Goal: Transaction & Acquisition: Purchase product/service

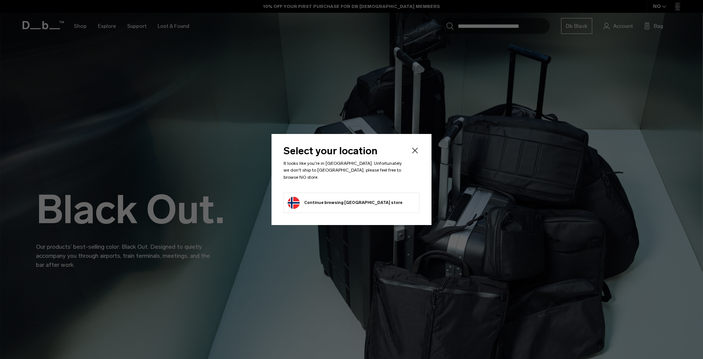
click at [414, 151] on icon "Close" at bounding box center [415, 150] width 9 height 9
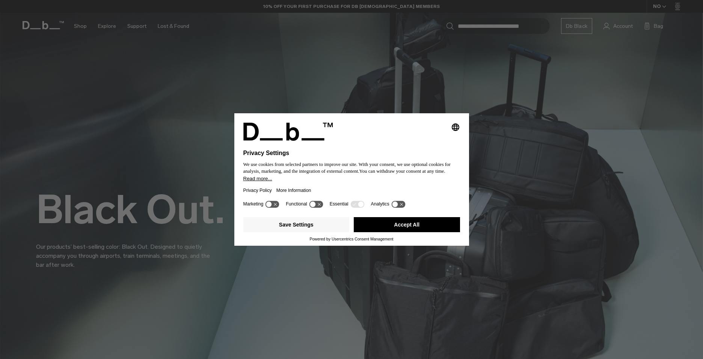
click at [419, 218] on button "Accept All" at bounding box center [407, 224] width 106 height 15
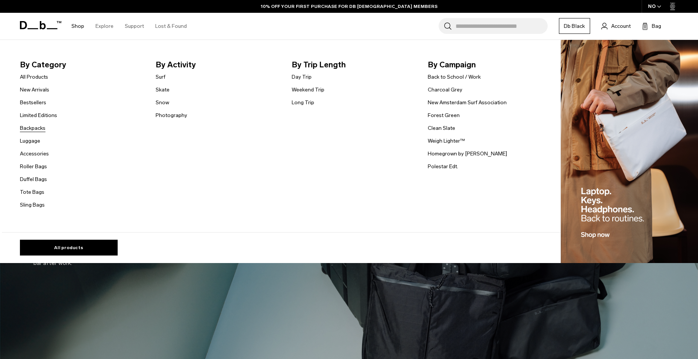
click at [31, 132] on link "Backpacks" at bounding box center [33, 128] width 26 height 8
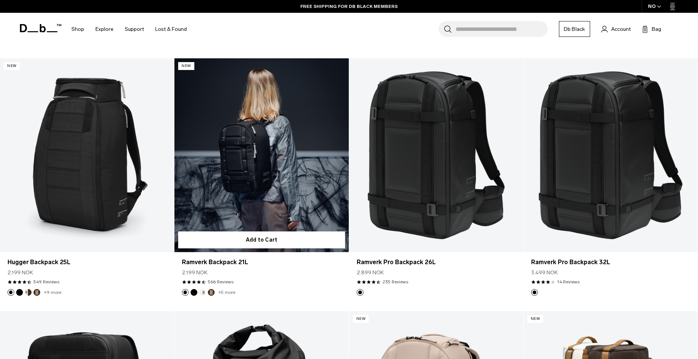
scroll to position [896, 0]
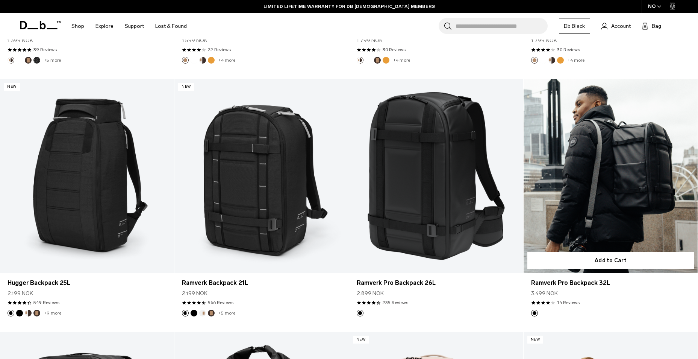
click at [627, 196] on link "Ramverk Pro Backpack 32L" at bounding box center [610, 176] width 174 height 194
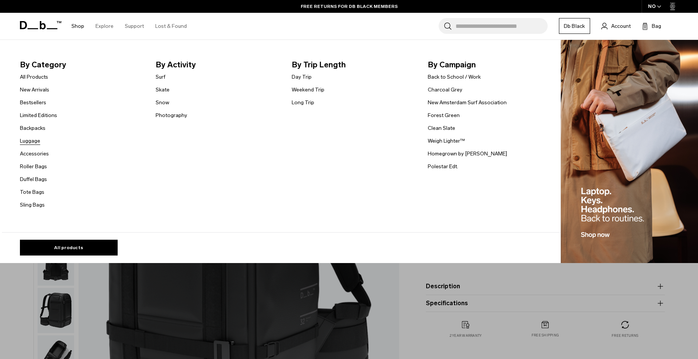
click at [37, 139] on link "Luggage" at bounding box center [30, 141] width 20 height 8
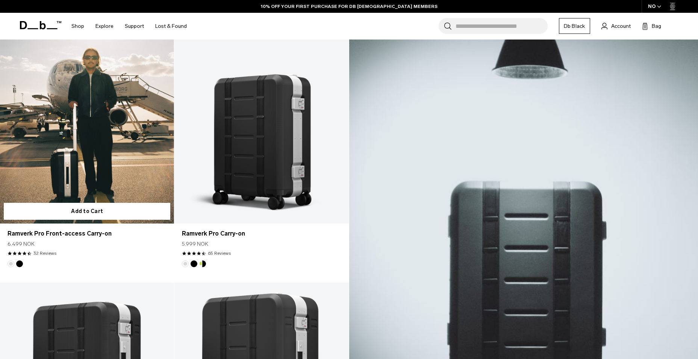
click at [95, 144] on link "Ramverk Pro Front-access Carry-on" at bounding box center [87, 127] width 174 height 194
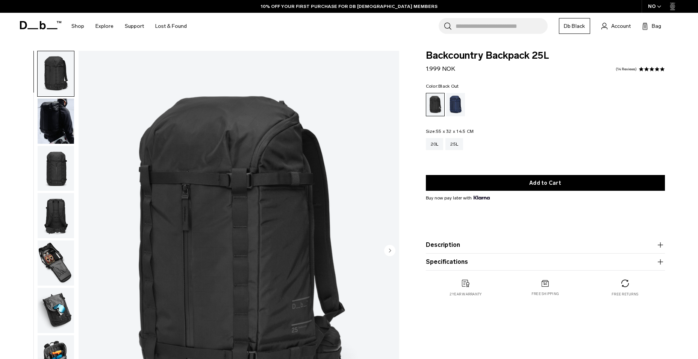
click at [49, 114] on img "button" at bounding box center [56, 120] width 36 height 45
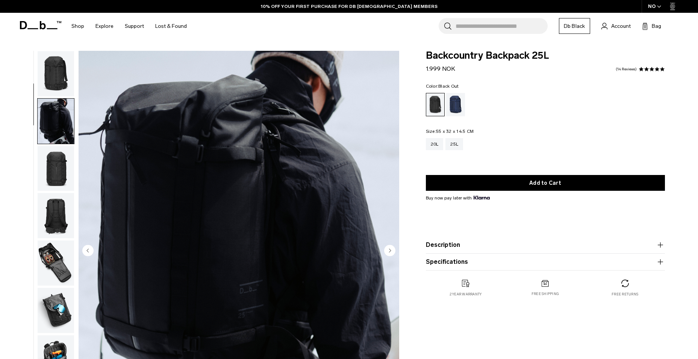
scroll to position [47, 0]
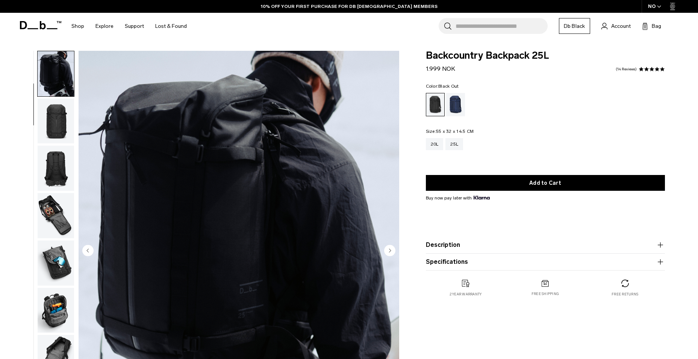
click at [62, 160] on img "button" at bounding box center [56, 167] width 36 height 45
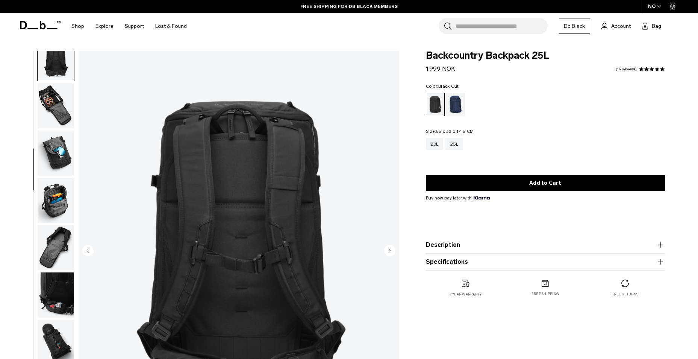
scroll to position [165, 0]
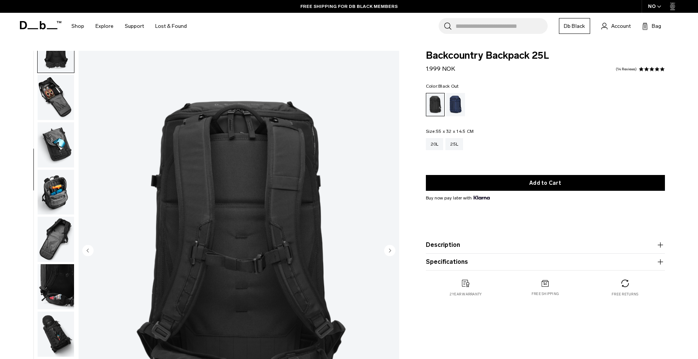
click at [59, 186] on img "button" at bounding box center [56, 191] width 36 height 45
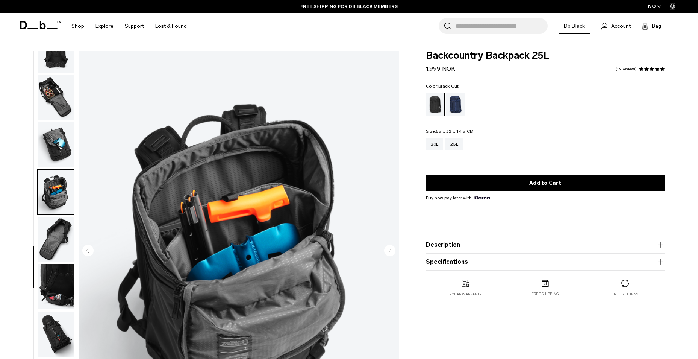
scroll to position [38, 0]
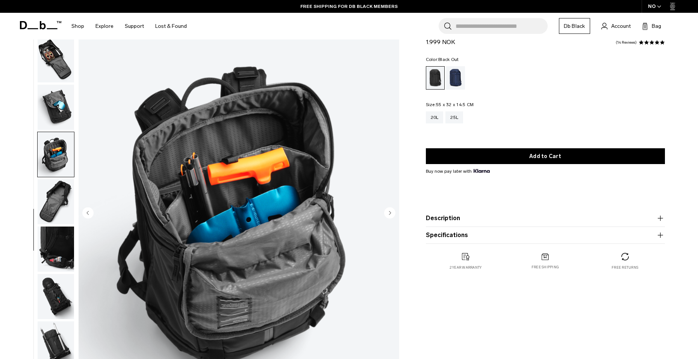
click at [61, 203] on img "button" at bounding box center [56, 201] width 36 height 45
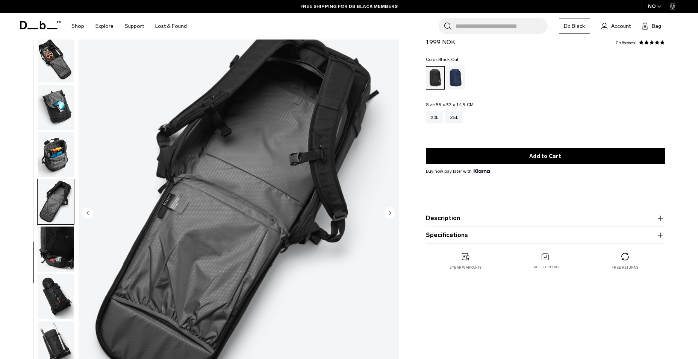
click at [60, 237] on img "button" at bounding box center [56, 248] width 36 height 45
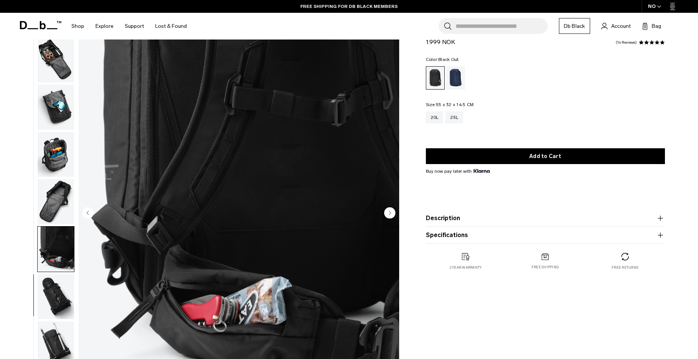
click at [56, 287] on img "button" at bounding box center [56, 296] width 36 height 45
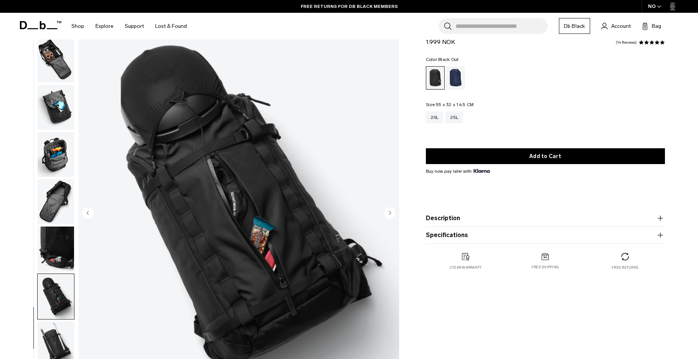
click at [55, 340] on img "button" at bounding box center [56, 343] width 36 height 45
